Goal: Information Seeking & Learning: Learn about a topic

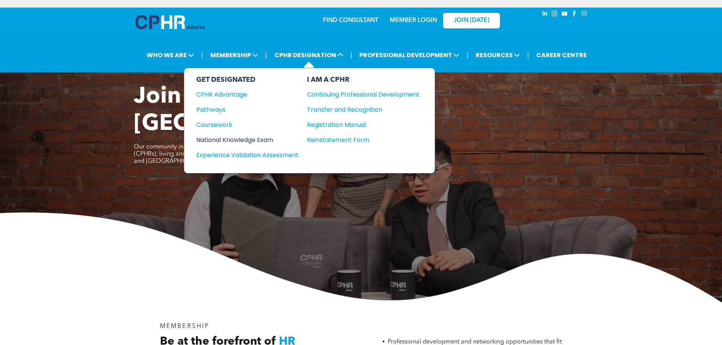
click at [257, 135] on div "National Knowledge Exam" at bounding box center [242, 139] width 92 height 9
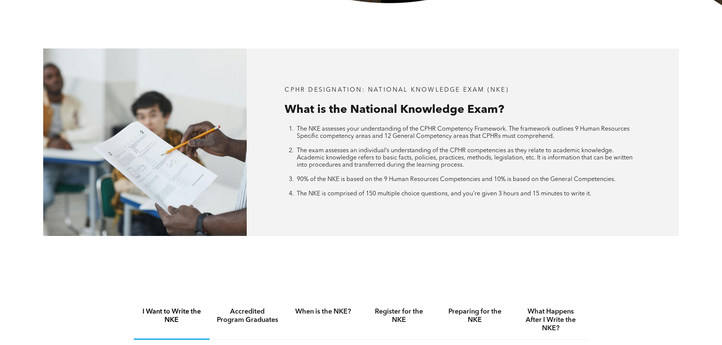
scroll to position [417, 0]
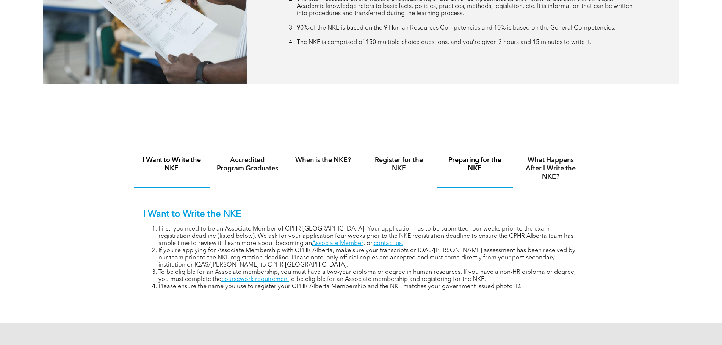
click at [479, 161] on h4 "Preparing for the NKE" at bounding box center [475, 164] width 62 height 17
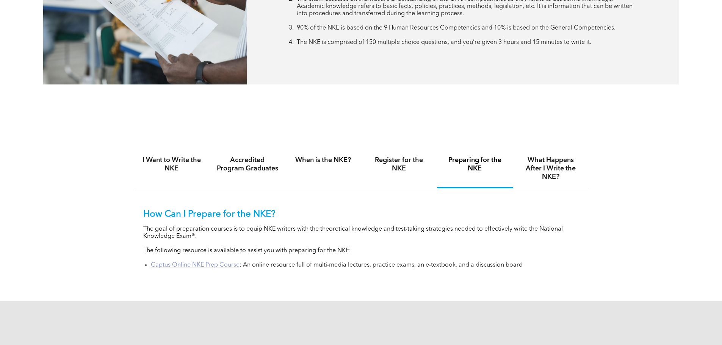
click at [197, 263] on link "Captus Online NKE Prep Course" at bounding box center [195, 265] width 89 height 6
